Goal: Check status: Check status

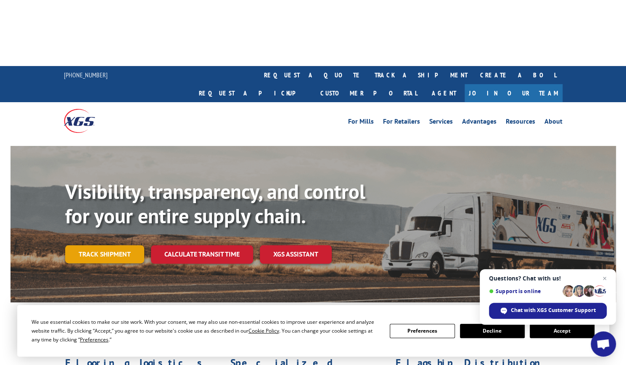
click at [108, 245] on link "Track shipment" at bounding box center [104, 254] width 79 height 18
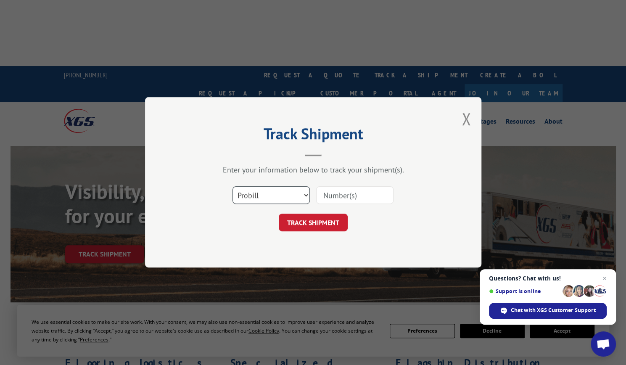
click at [265, 195] on select "Select category... Probill BOL PO" at bounding box center [271, 196] width 77 height 18
select select "po"
click at [233, 187] on select "Select category... Probill BOL PO" at bounding box center [271, 196] width 77 height 18
click at [330, 194] on input at bounding box center [354, 196] width 77 height 18
paste input "1001325090"
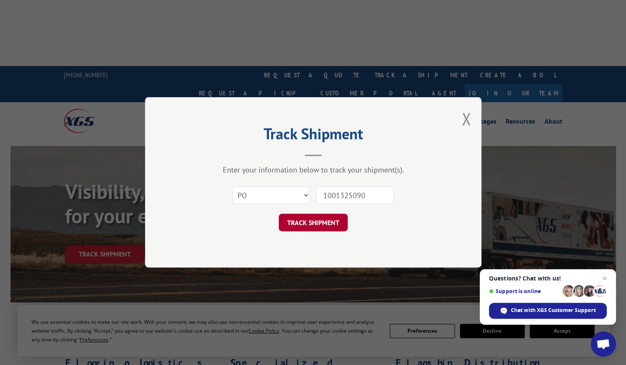
type input "1001325090"
click at [319, 223] on button "TRACK SHIPMENT" at bounding box center [313, 223] width 69 height 18
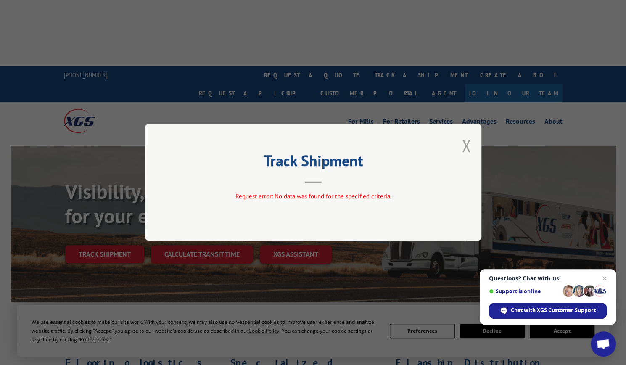
click at [465, 145] on button "Close modal" at bounding box center [466, 146] width 9 height 22
